Goal: Task Accomplishment & Management: Manage account settings

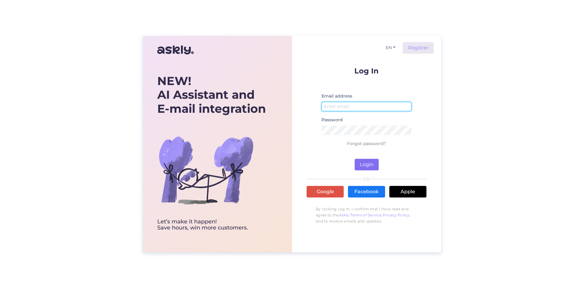
type input "[EMAIL_ADDRESS][DOMAIN_NAME]"
click at [359, 167] on button "Login" at bounding box center [367, 165] width 24 height 12
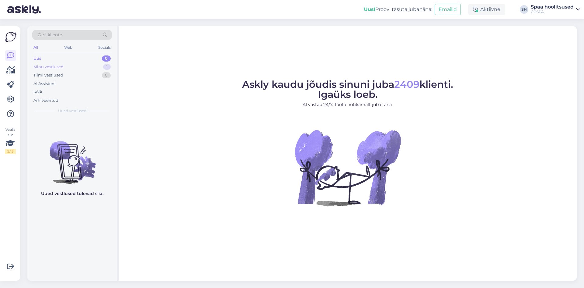
click at [63, 67] on div "Minu vestlused" at bounding box center [48, 67] width 30 height 6
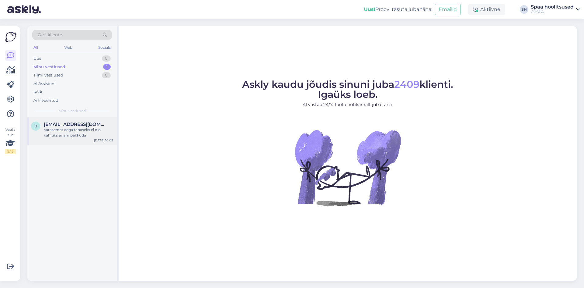
click at [71, 133] on div "Varasemat aega tänaseks ei ole kahjuks enam pakkuda" at bounding box center [78, 132] width 69 height 11
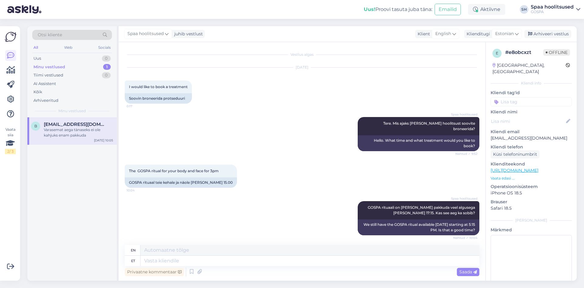
scroll to position [75, 0]
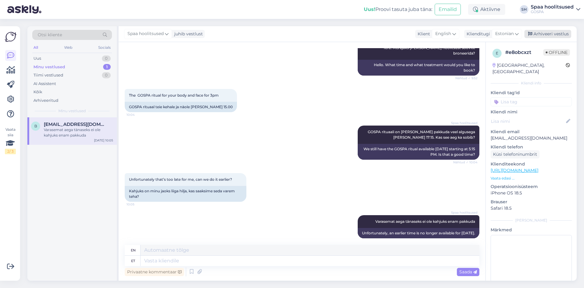
click at [551, 34] on div "Arhiveeri vestlus" at bounding box center [548, 34] width 47 height 8
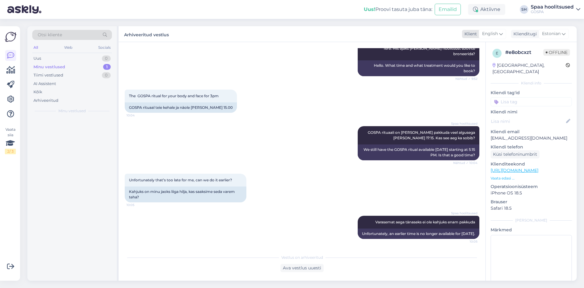
scroll to position [69, 0]
